Goal: Check status: Check status

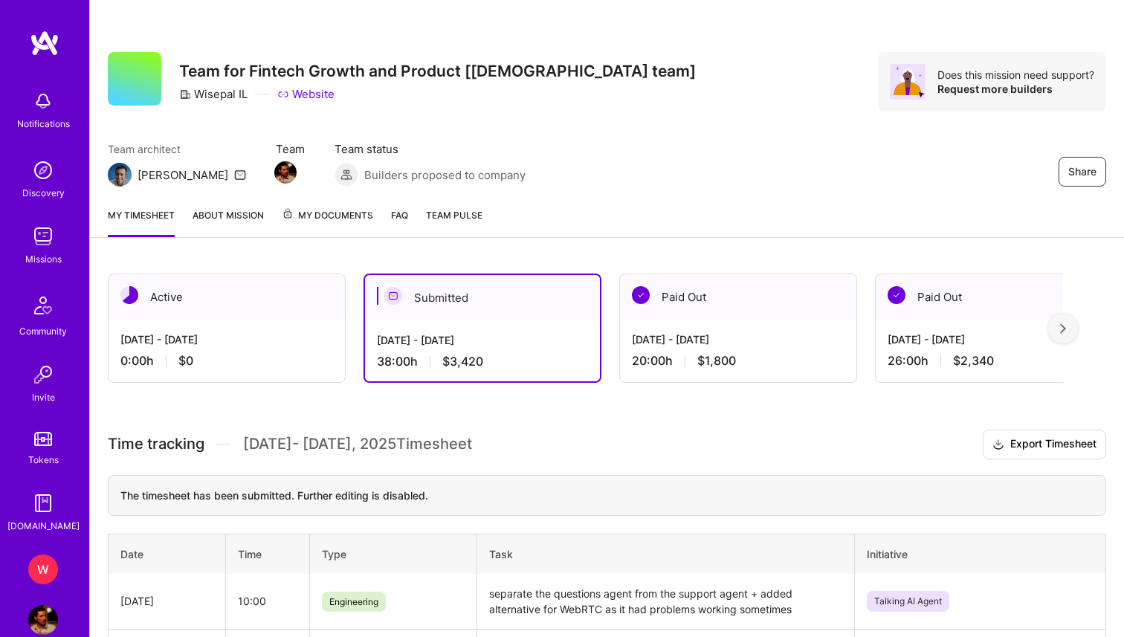
scroll to position [242, 0]
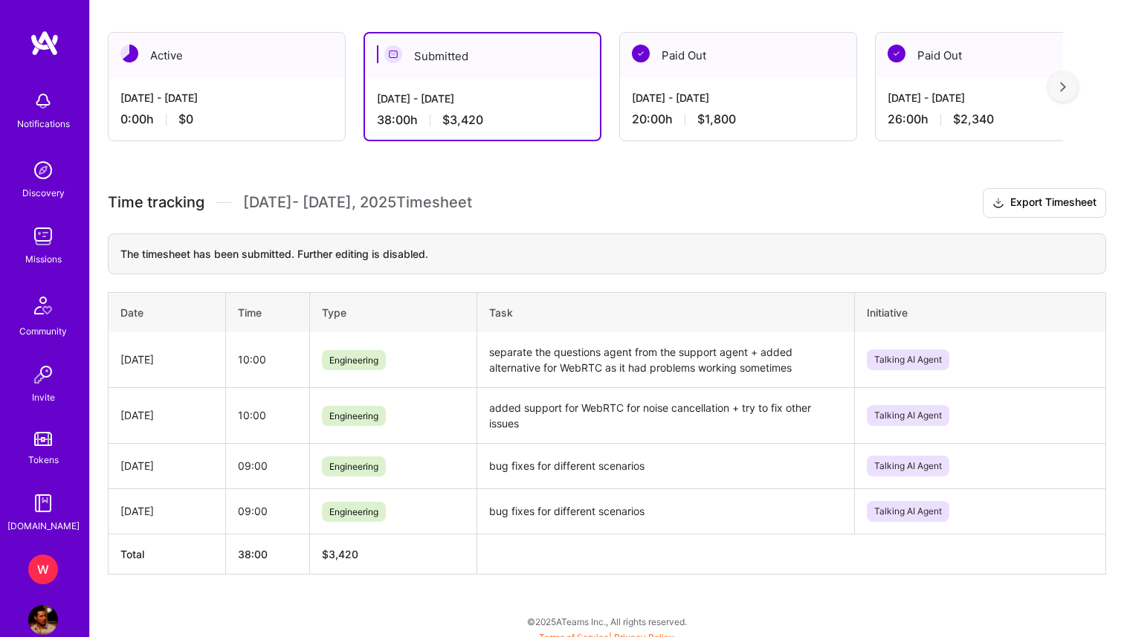
drag, startPoint x: 0, startPoint y: 0, endPoint x: 106, endPoint y: 197, distance: 223.4
click at [106, 197] on div "Active [DATE] - [DATE] 0:00 h $0 Submitted [DATE] - [DATE] 38:00 h $3,420 Paid …" at bounding box center [607, 330] width 1034 height 633
click at [118, 201] on span "Time tracking" at bounding box center [156, 202] width 97 height 19
click at [126, 205] on span "Time tracking" at bounding box center [156, 202] width 97 height 19
drag, startPoint x: 126, startPoint y: 205, endPoint x: 504, endPoint y: 203, distance: 378.2
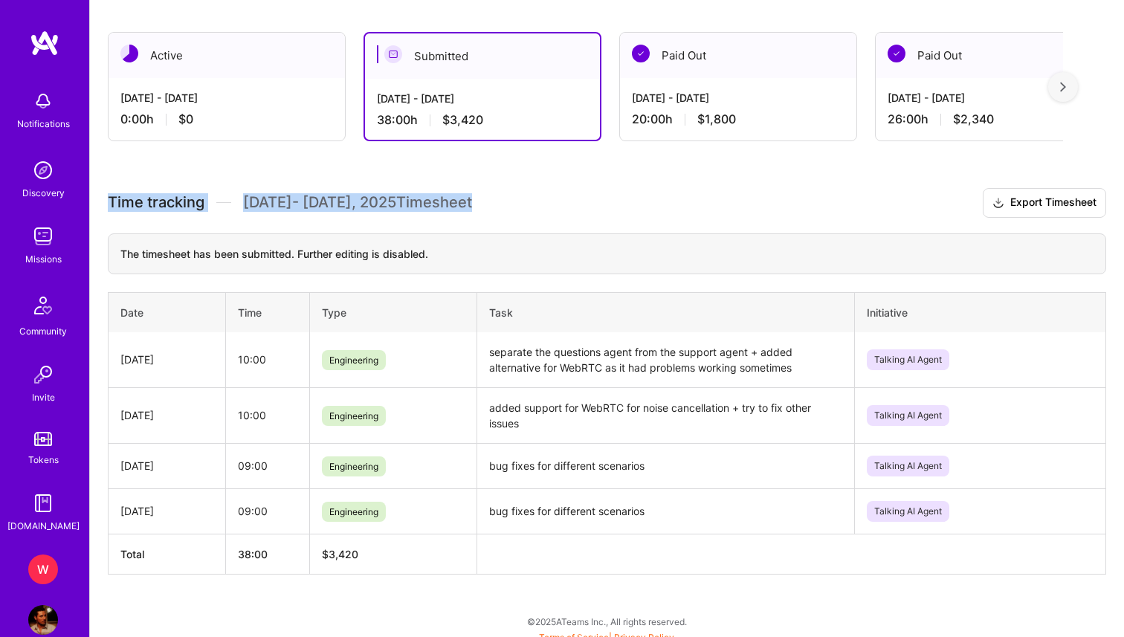
click at [504, 203] on h3 "Time tracking [DATE] - [DATE] Timesheet Export Timesheet" at bounding box center [607, 203] width 998 height 30
drag, startPoint x: 504, startPoint y: 203, endPoint x: 127, endPoint y: 195, distance: 376.8
click at [127, 195] on h3 "Time tracking [DATE] - [DATE] Timesheet Export Timesheet" at bounding box center [607, 203] width 998 height 30
click at [127, 195] on span "Time tracking" at bounding box center [156, 202] width 97 height 19
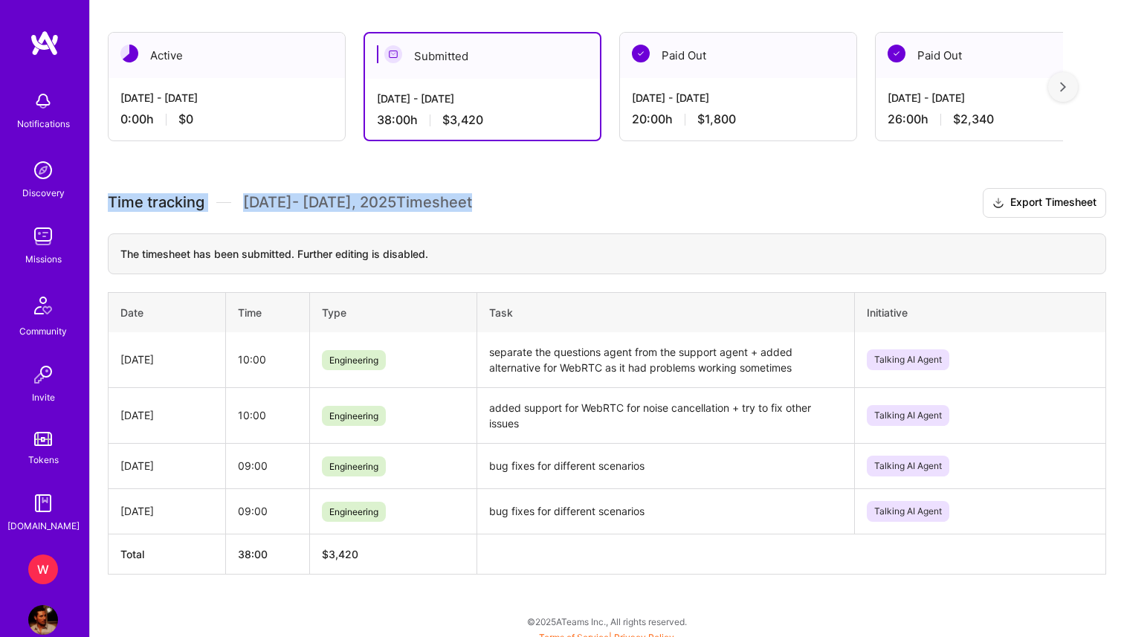
drag, startPoint x: 127, startPoint y: 195, endPoint x: 484, endPoint y: 203, distance: 356.8
click at [484, 203] on h3 "Time tracking [DATE] - [DATE] Timesheet Export Timesheet" at bounding box center [607, 203] width 998 height 30
drag, startPoint x: 484, startPoint y: 203, endPoint x: 131, endPoint y: 197, distance: 353.0
click at [130, 197] on h3 "Time tracking [DATE] - [DATE] Timesheet Export Timesheet" at bounding box center [607, 203] width 998 height 30
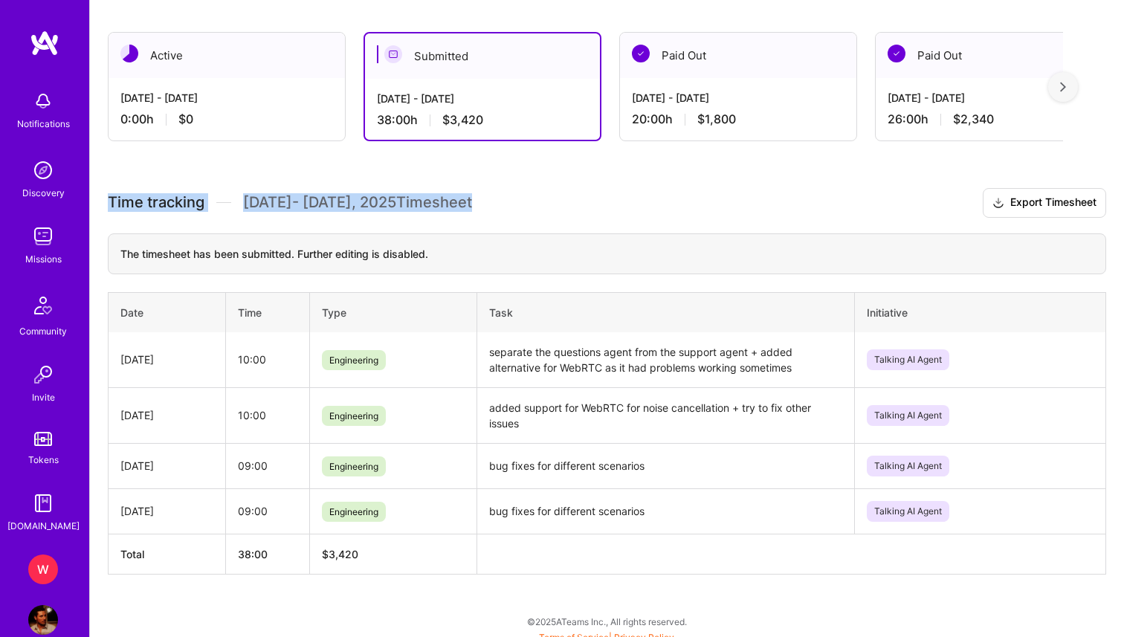
click at [131, 197] on span "Time tracking" at bounding box center [156, 202] width 97 height 19
drag, startPoint x: 131, startPoint y: 197, endPoint x: 562, endPoint y: 205, distance: 431.1
click at [563, 206] on h3 "Time tracking [DATE] - [DATE] Timesheet Export Timesheet" at bounding box center [607, 203] width 998 height 30
click at [562, 205] on h3 "Time tracking [DATE] - [DATE] Timesheet Export Timesheet" at bounding box center [607, 203] width 998 height 30
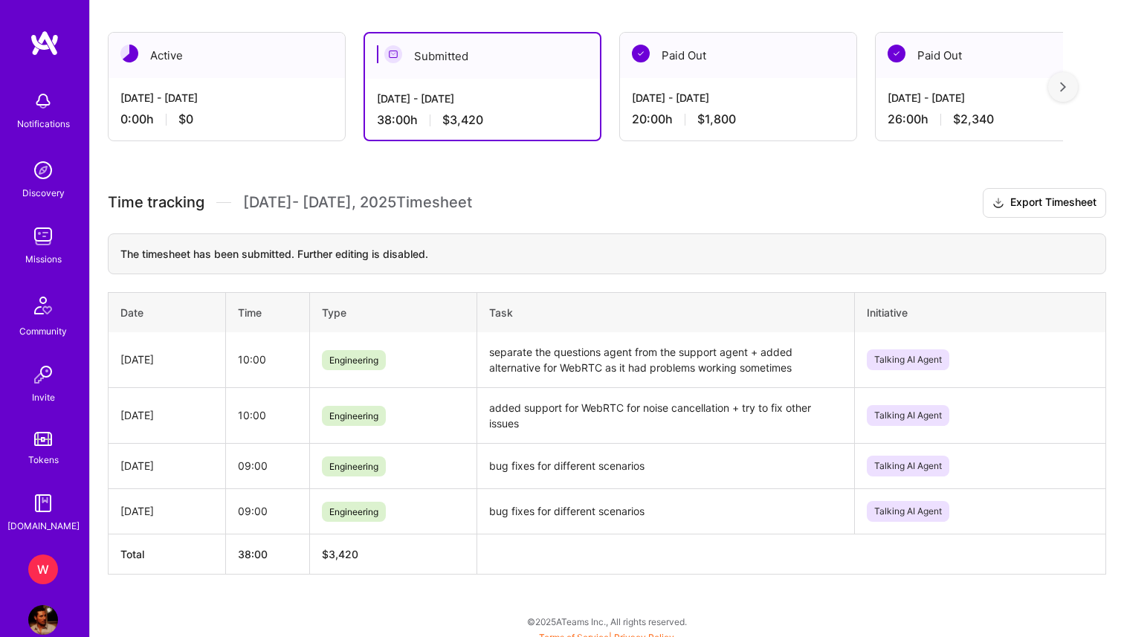
click at [585, 205] on h3 "Time tracking [DATE] - [DATE] Timesheet Export Timesheet" at bounding box center [607, 203] width 998 height 30
drag, startPoint x: 585, startPoint y: 205, endPoint x: 129, endPoint y: 211, distance: 455.6
click at [129, 211] on h3 "Time tracking [DATE] - [DATE] Timesheet Export Timesheet" at bounding box center [607, 203] width 998 height 30
click at [465, 204] on span "[DATE] - [DATE] Timesheet" at bounding box center [357, 202] width 229 height 19
drag, startPoint x: 465, startPoint y: 204, endPoint x: 117, endPoint y: 204, distance: 347.8
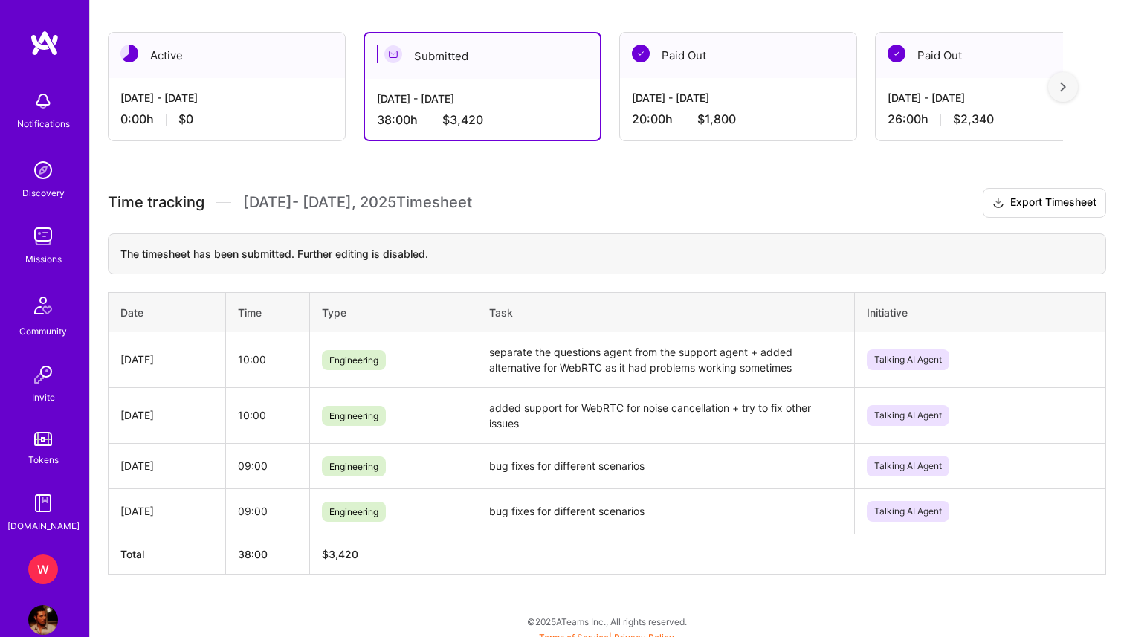
click at [117, 204] on div "Time tracking [DATE] - [DATE] Timesheet" at bounding box center [290, 202] width 364 height 19
click at [117, 204] on span "Time tracking" at bounding box center [156, 202] width 97 height 19
drag, startPoint x: 117, startPoint y: 204, endPoint x: 456, endPoint y: 199, distance: 338.1
click at [456, 199] on div "Time tracking [DATE] - [DATE] Timesheet" at bounding box center [290, 202] width 364 height 19
click at [456, 199] on span "[DATE] - [DATE] Timesheet" at bounding box center [357, 202] width 229 height 19
